Goal: Task Accomplishment & Management: Manage account settings

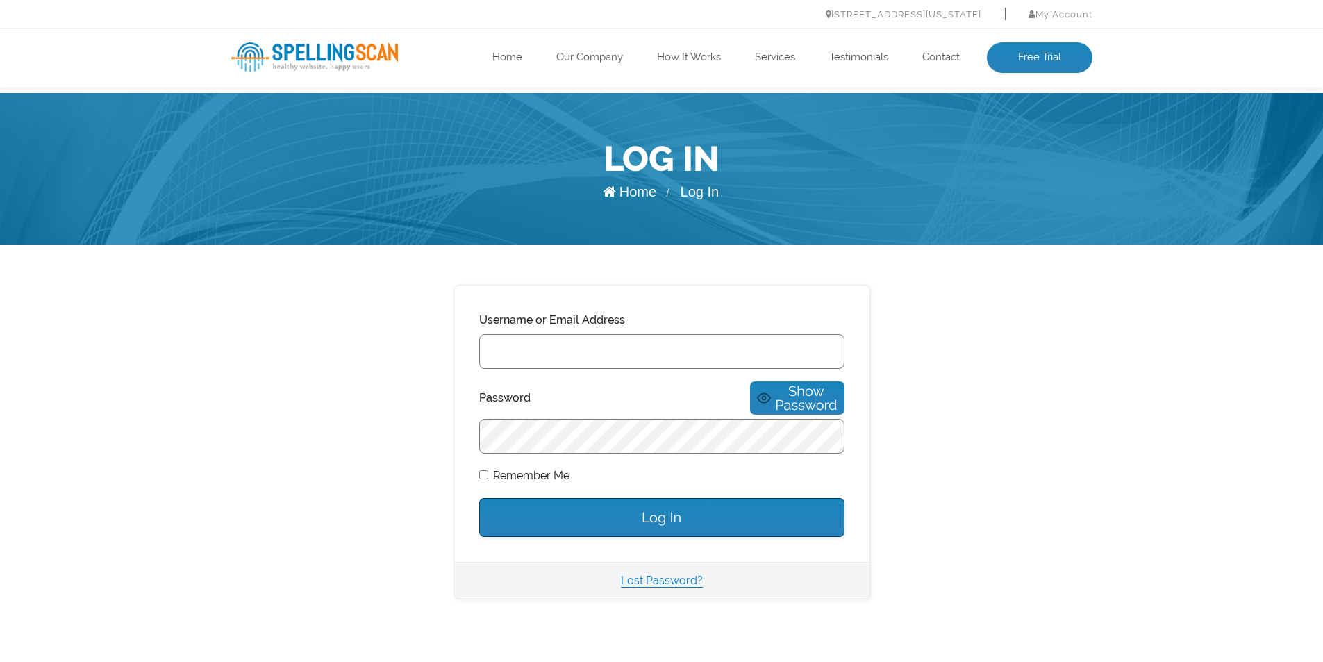
type input "[DOMAIN_NAME]"
click at [537, 466] on label "Remember Me" at bounding box center [524, 475] width 90 height 19
click at [488, 470] on input "Remember Me" at bounding box center [483, 474] width 9 height 9
checkbox input "true"
click at [651, 508] on input "Log In" at bounding box center [661, 517] width 365 height 39
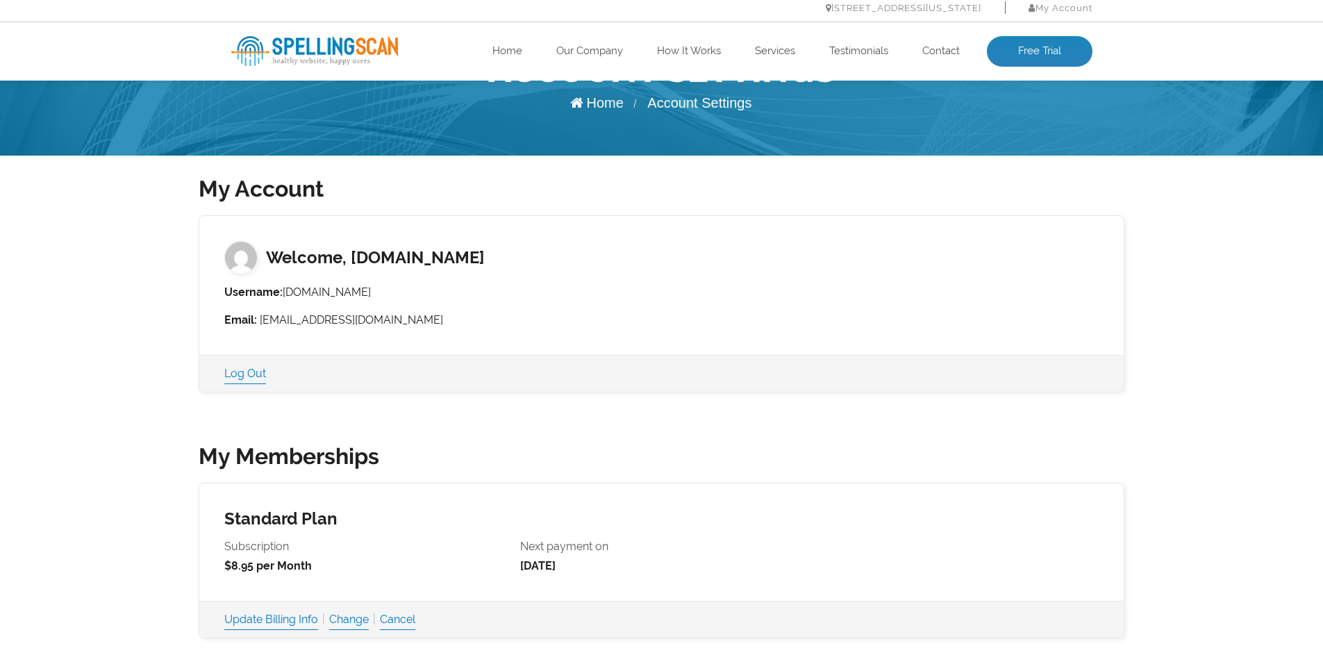
scroll to position [208, 0]
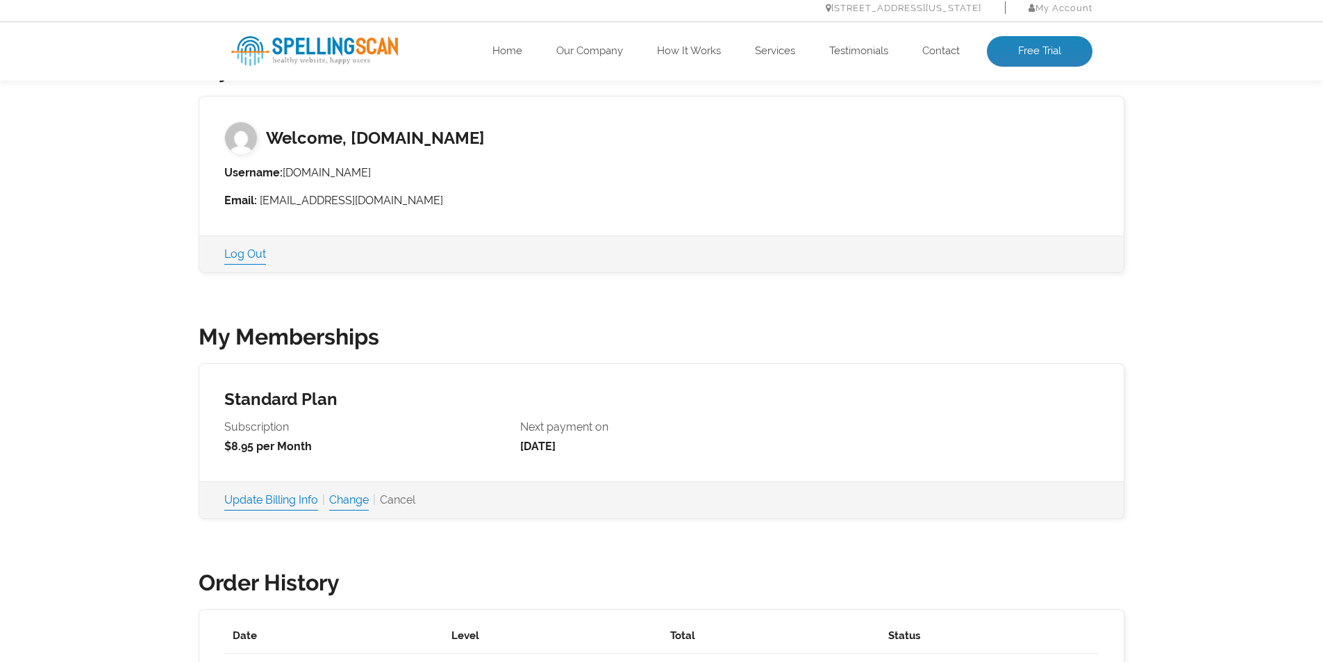
click at [415, 501] on link "Cancel" at bounding box center [397, 499] width 35 height 19
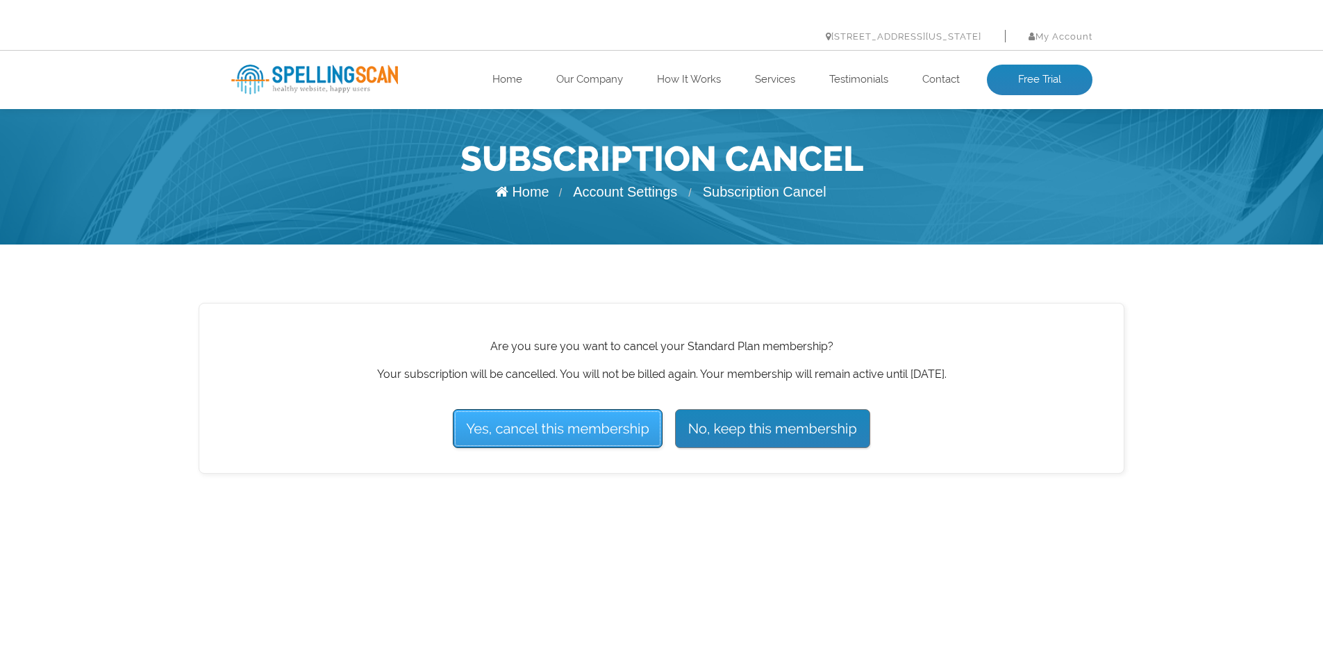
click at [567, 435] on input "Yes, cancel this membership" at bounding box center [558, 428] width 210 height 39
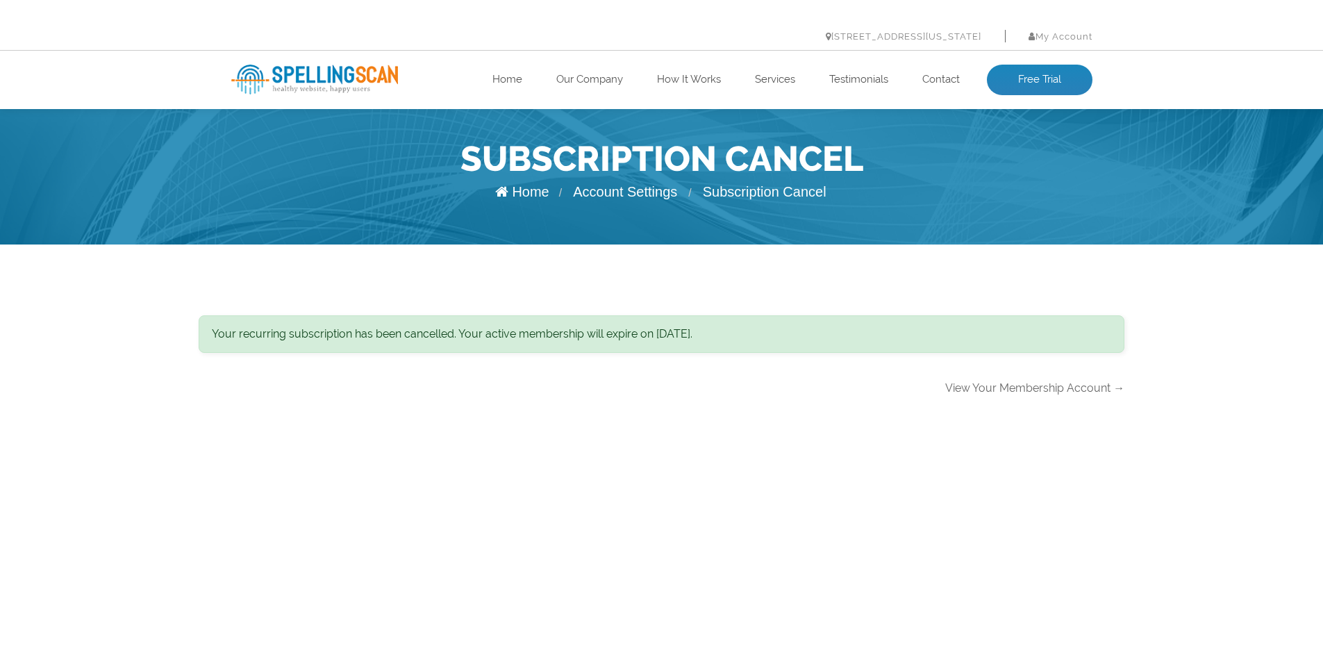
click at [999, 392] on link "View Your Membership Account →" at bounding box center [1034, 387] width 179 height 13
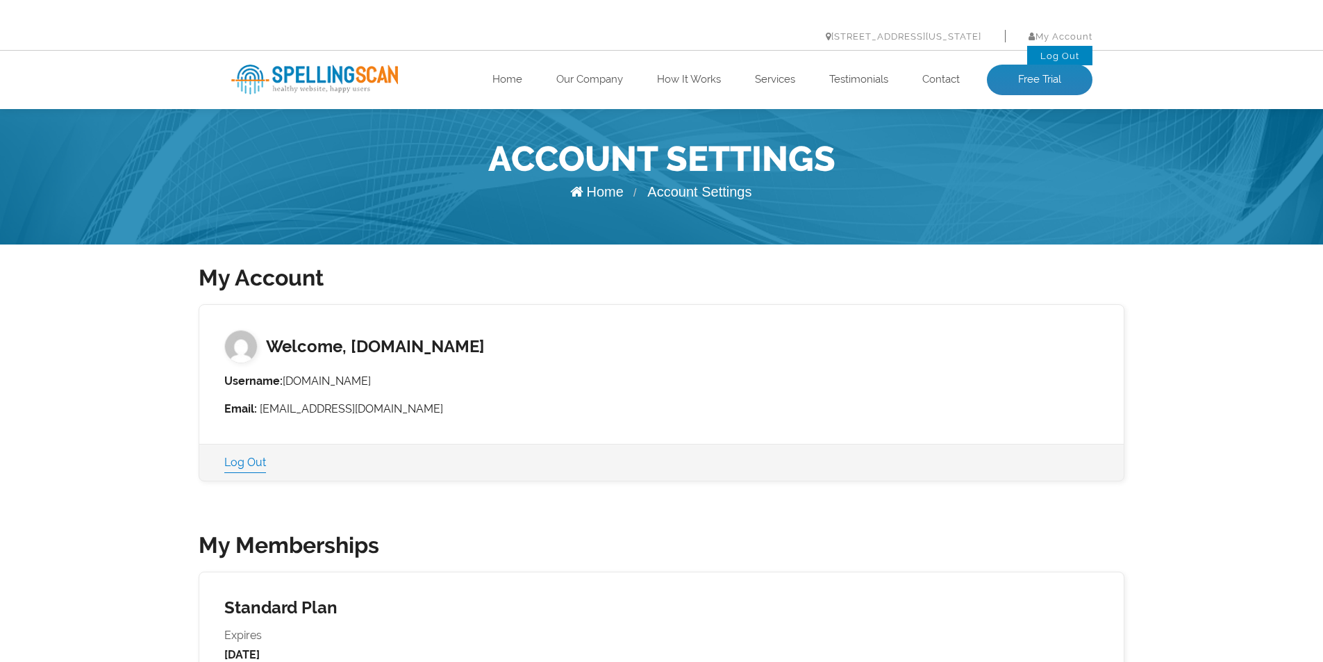
click at [1067, 56] on link "Log Out" at bounding box center [1059, 56] width 39 height 10
